Goal: Transaction & Acquisition: Purchase product/service

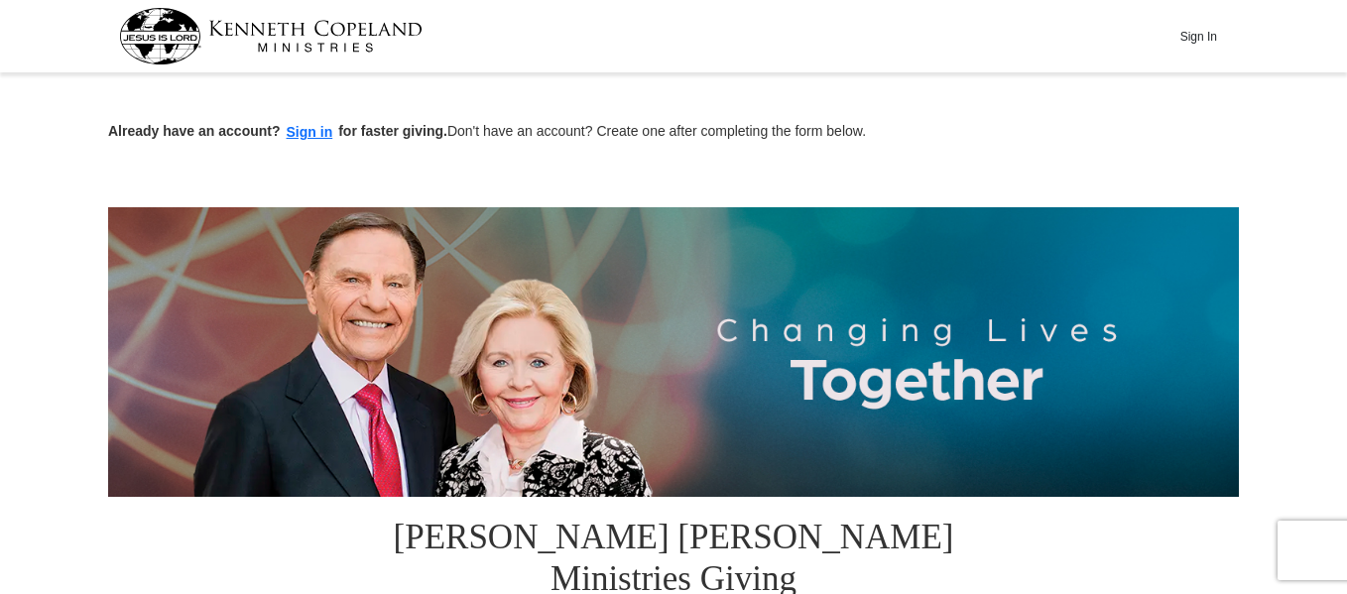
click at [1191, 40] on button "Sign In" at bounding box center [1198, 36] width 60 height 31
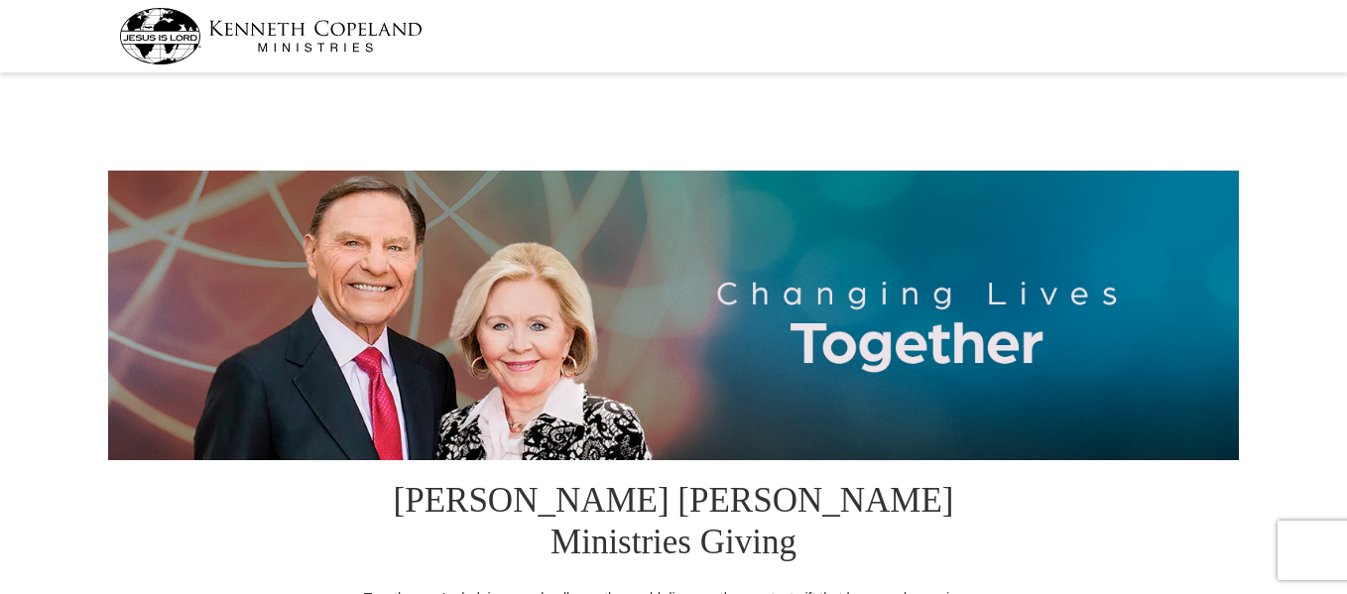
select select "AR"
